Goal: Obtain resource: Download file/media

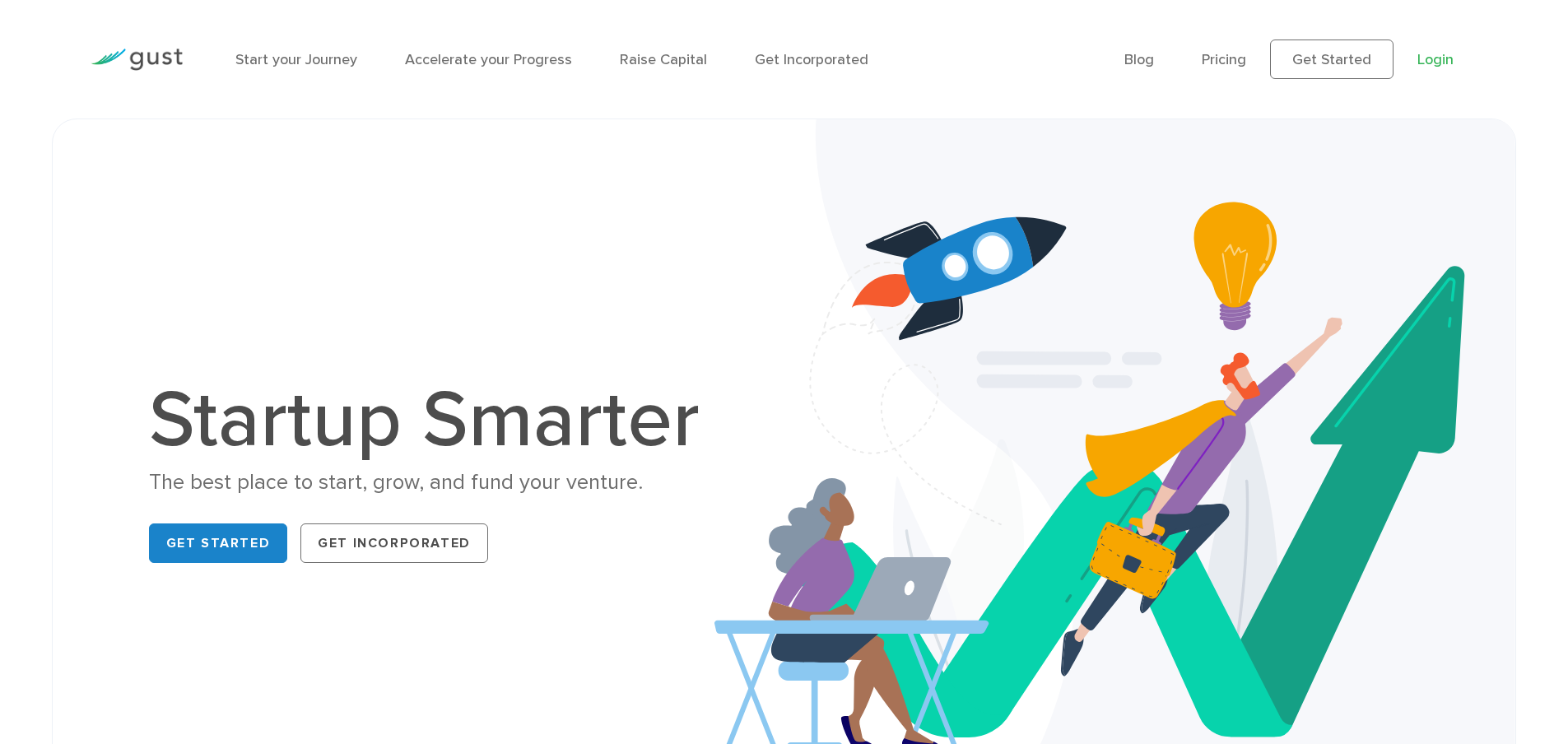
click at [1433, 61] on link "Login" at bounding box center [1435, 60] width 36 height 18
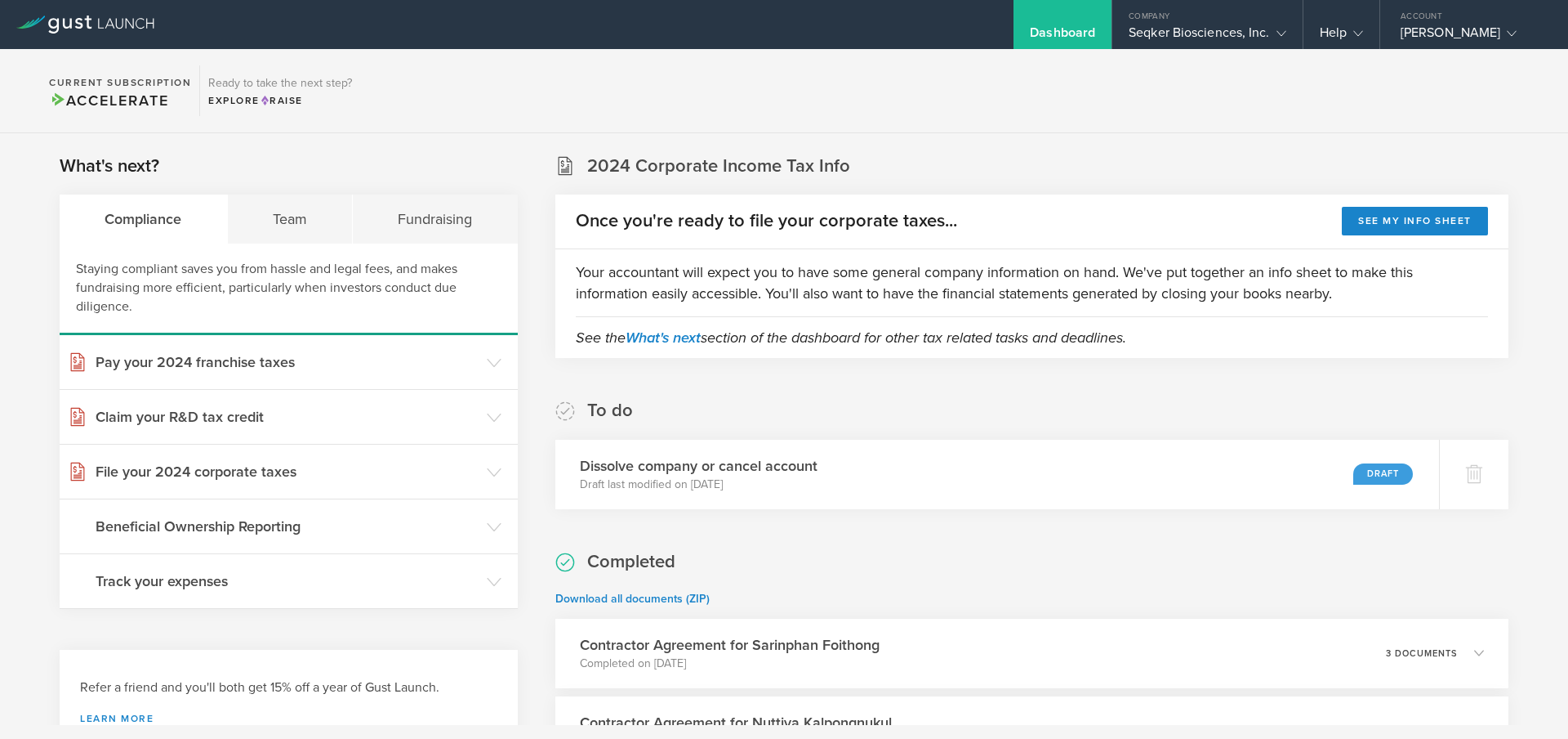
click at [1024, 166] on section "2024 Corporate Income Tax Info Once you're ready to file your corporate taxes..…" at bounding box center [1032, 256] width 953 height 204
click at [281, 237] on div "Team" at bounding box center [290, 218] width 126 height 49
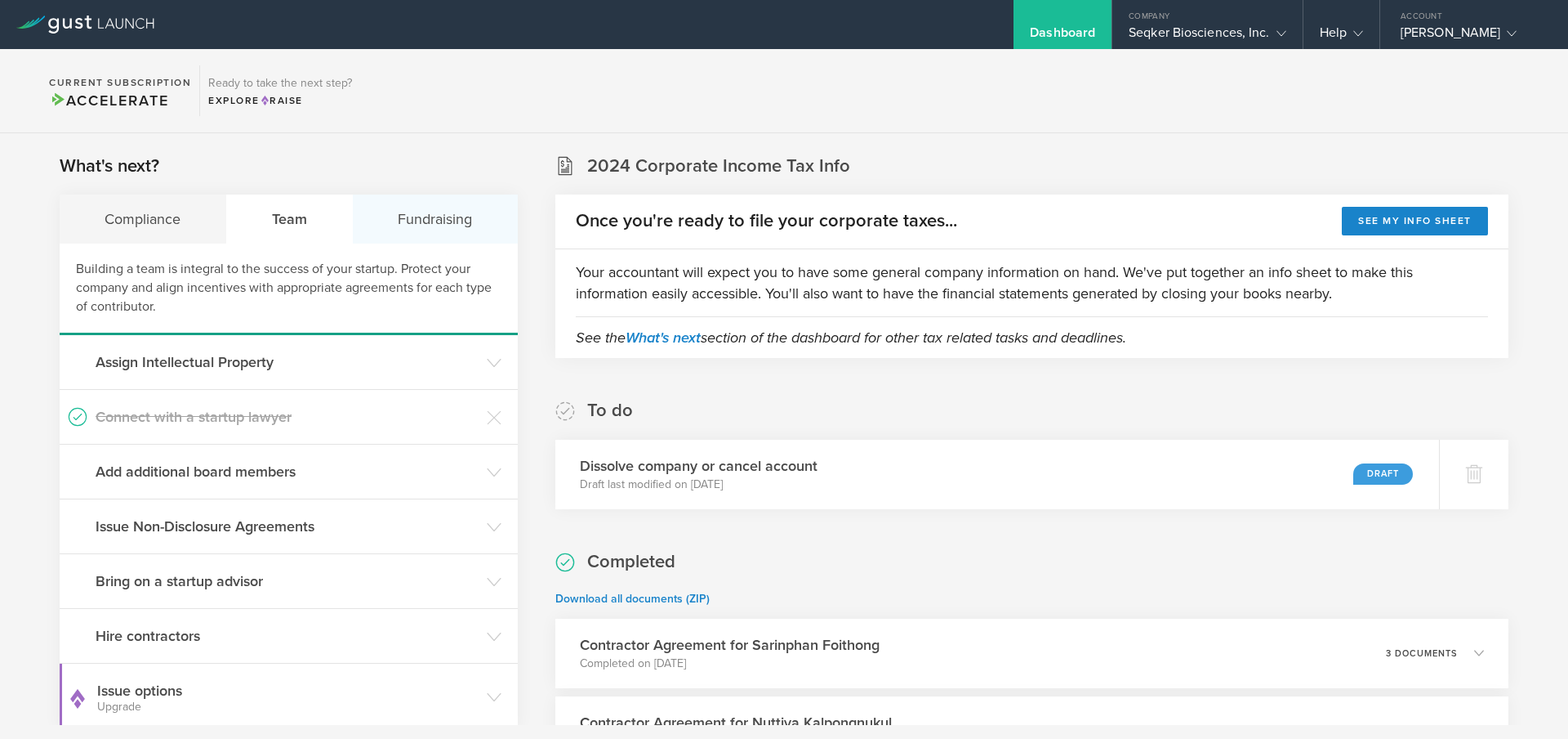
click at [380, 220] on div "Fundraising" at bounding box center [435, 218] width 165 height 49
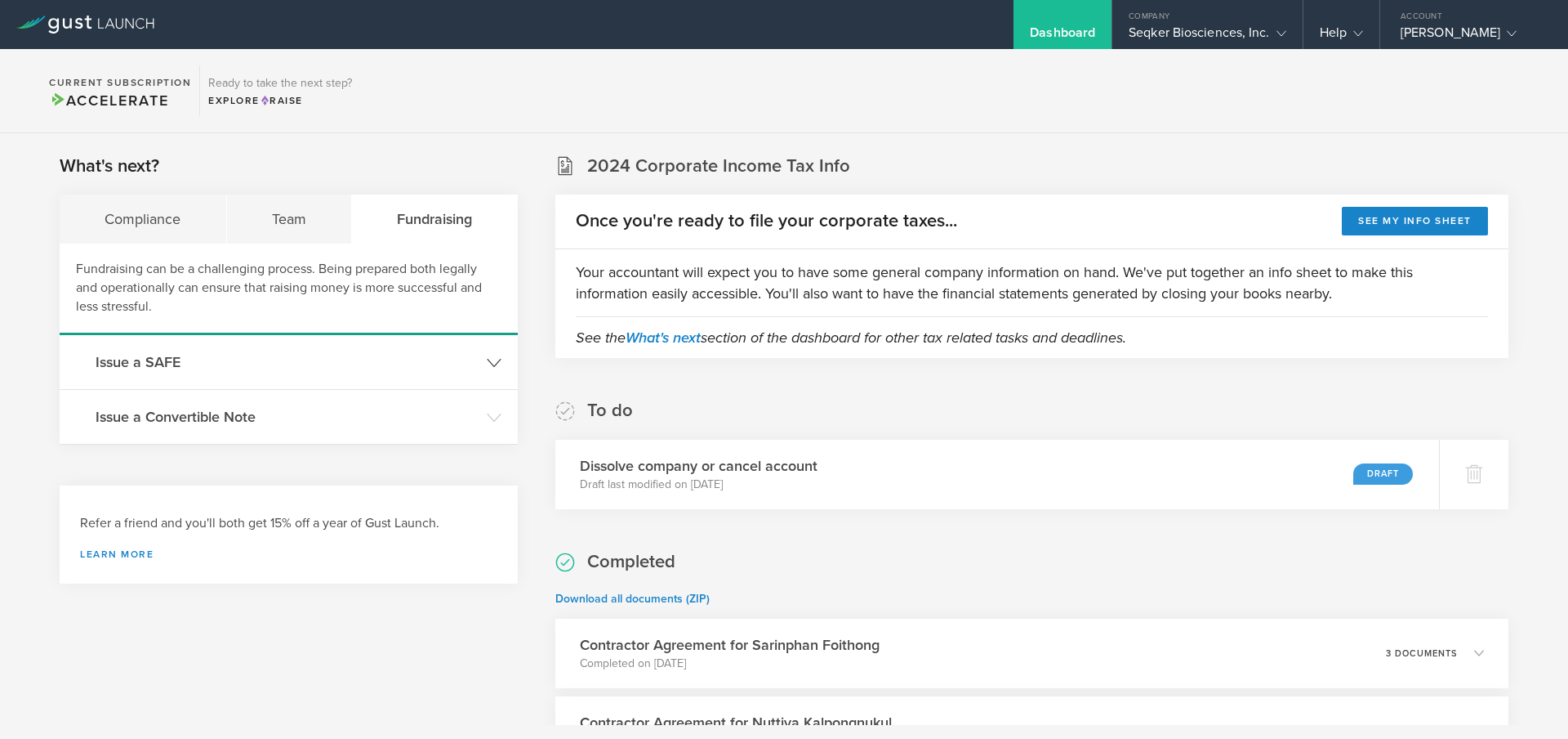
click at [338, 366] on h3 "Issue a SAFE" at bounding box center [287, 362] width 383 height 21
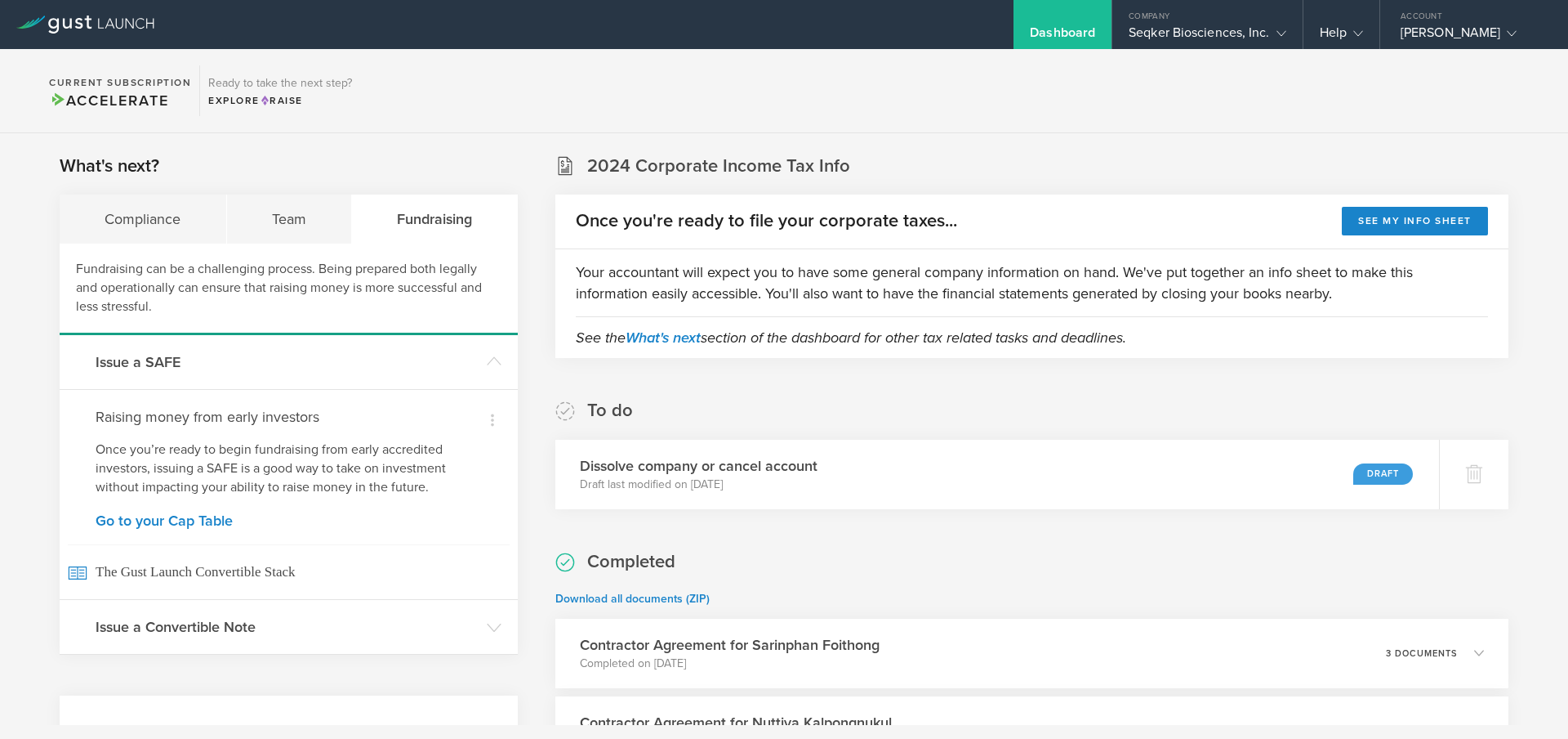
click at [224, 459] on p "Once you’re ready to begin fundraising from early accredited investors, issuing…" at bounding box center [289, 468] width 387 height 56
click at [290, 628] on h3 "Issue a Convertible Note" at bounding box center [287, 626] width 383 height 21
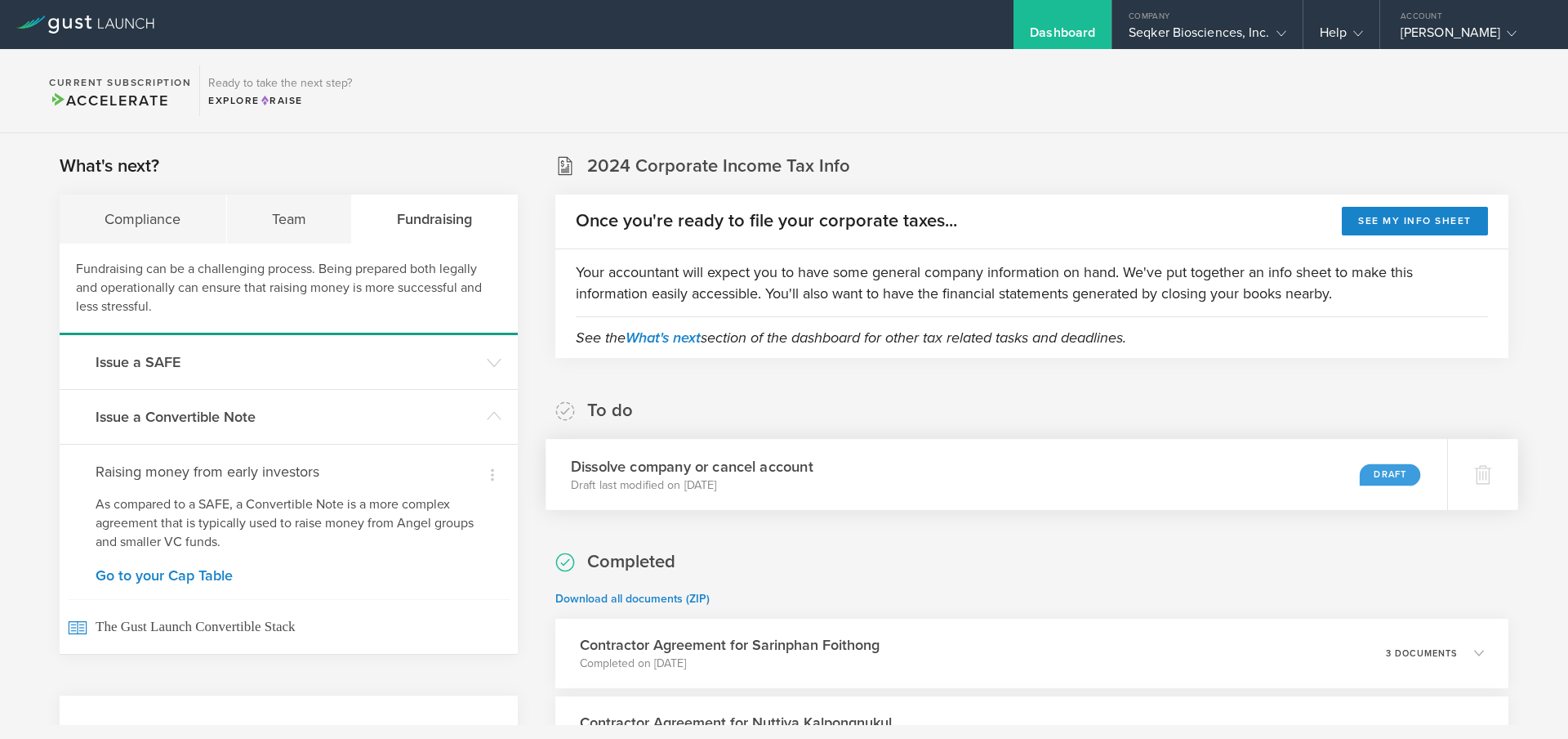
scroll to position [222, 0]
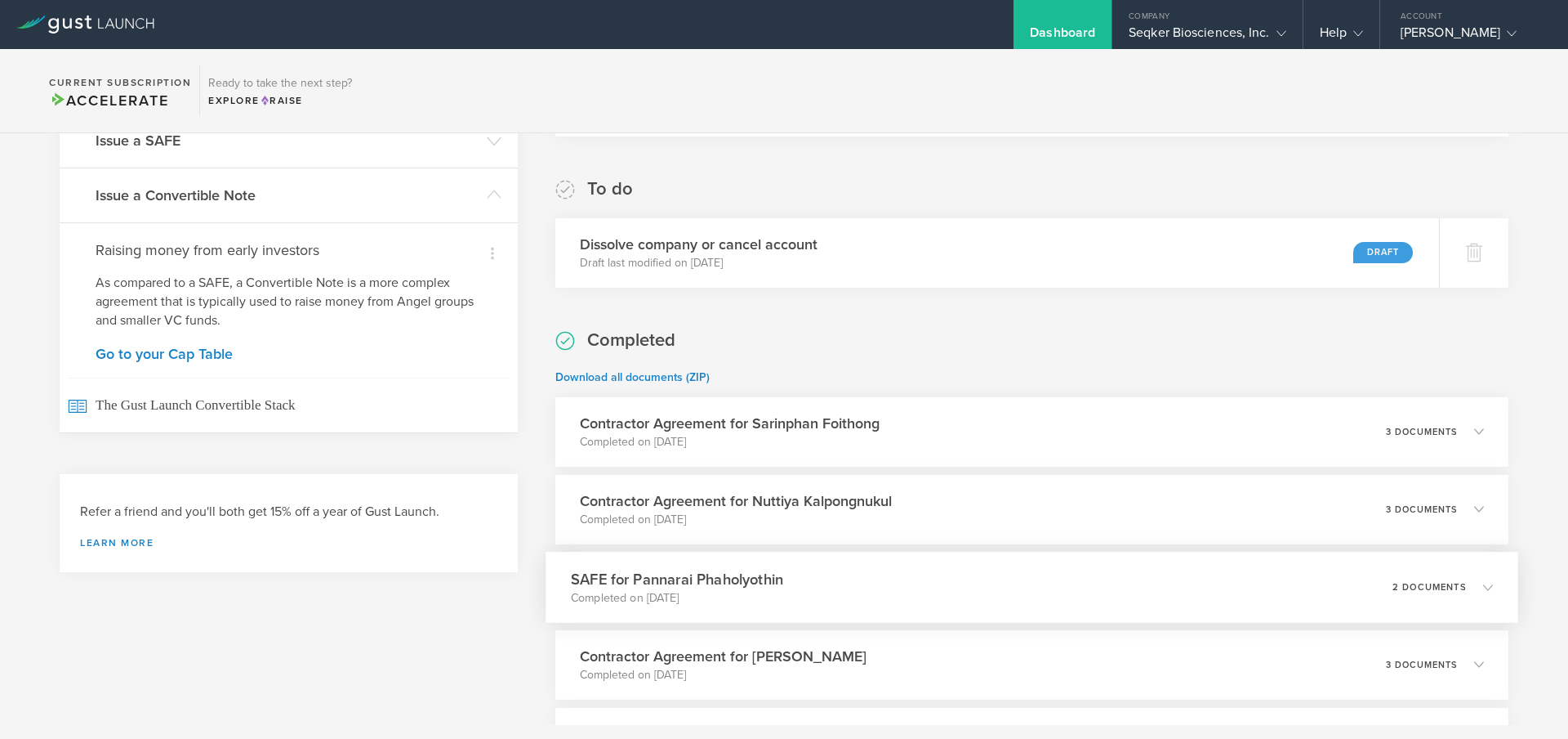
click at [781, 588] on div "SAFE for Pannarai Phaholyothin Completed on Oct 10, 2023 2 documents" at bounding box center [1032, 587] width 973 height 71
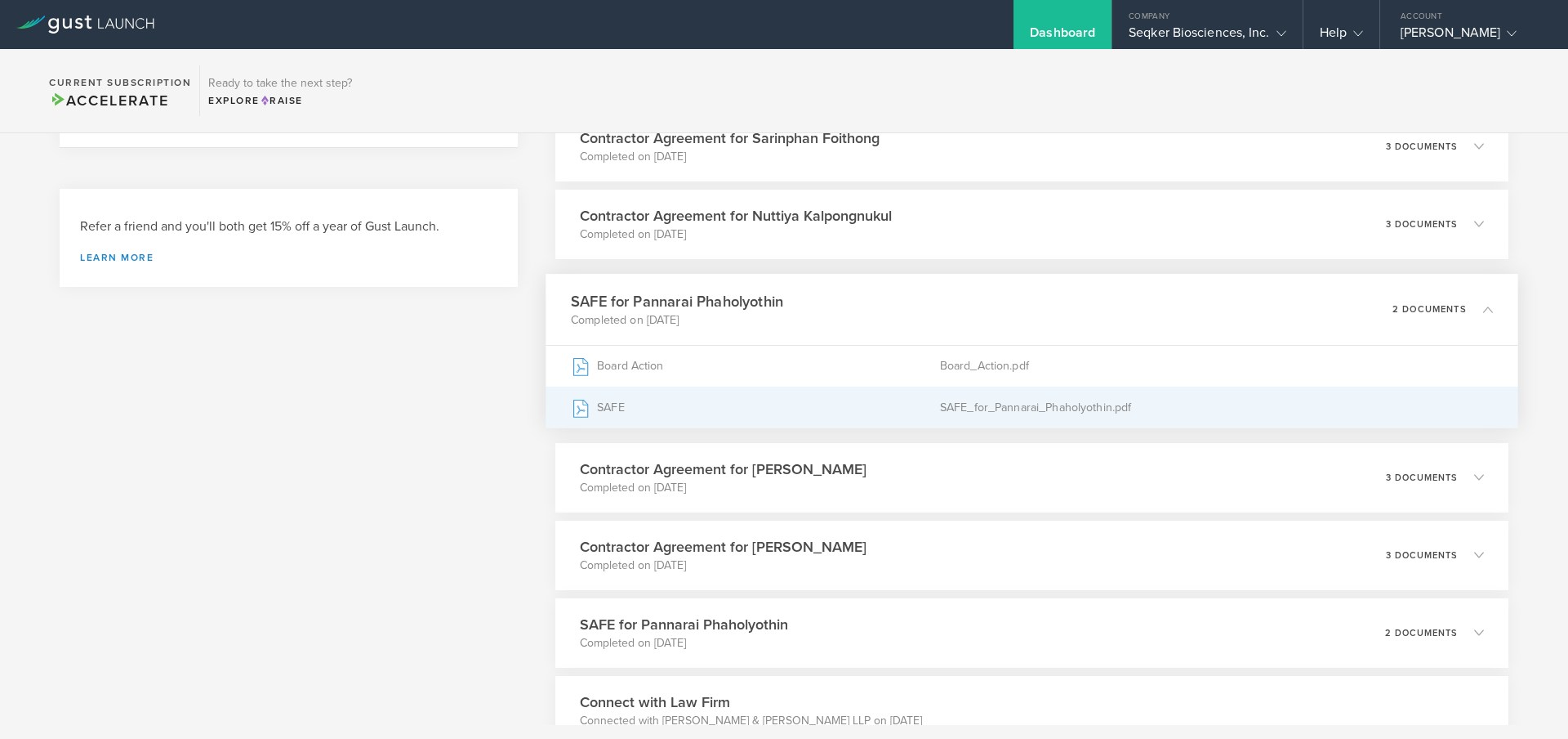
click at [727, 392] on div "SAFE" at bounding box center [755, 407] width 369 height 41
